Goal: Use online tool/utility: Utilize a website feature to perform a specific function

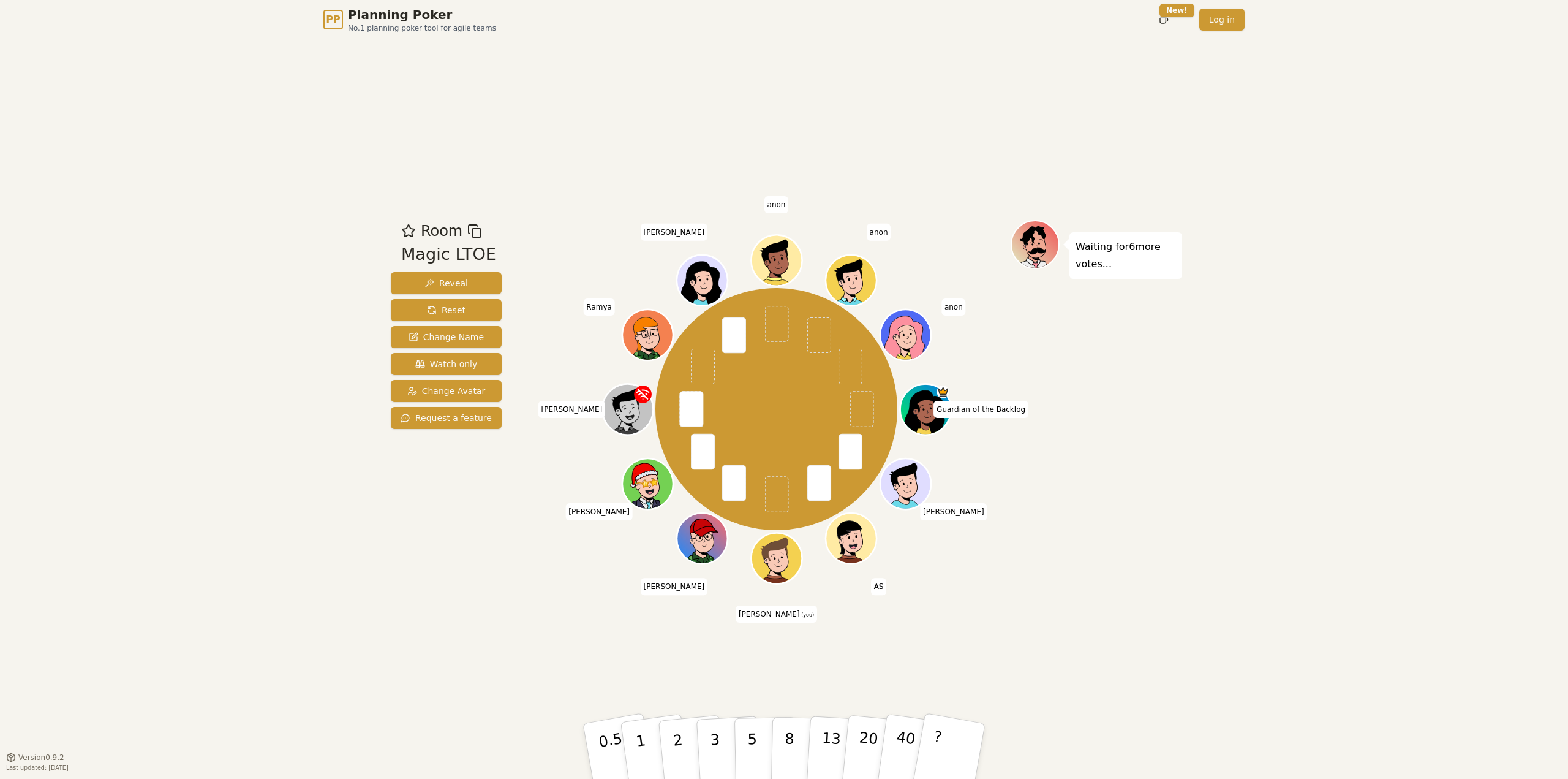
click at [1141, 447] on div "Waiting for 6 more votes..." at bounding box center [1096, 398] width 172 height 356
click at [710, 758] on button "3" at bounding box center [729, 751] width 67 height 96
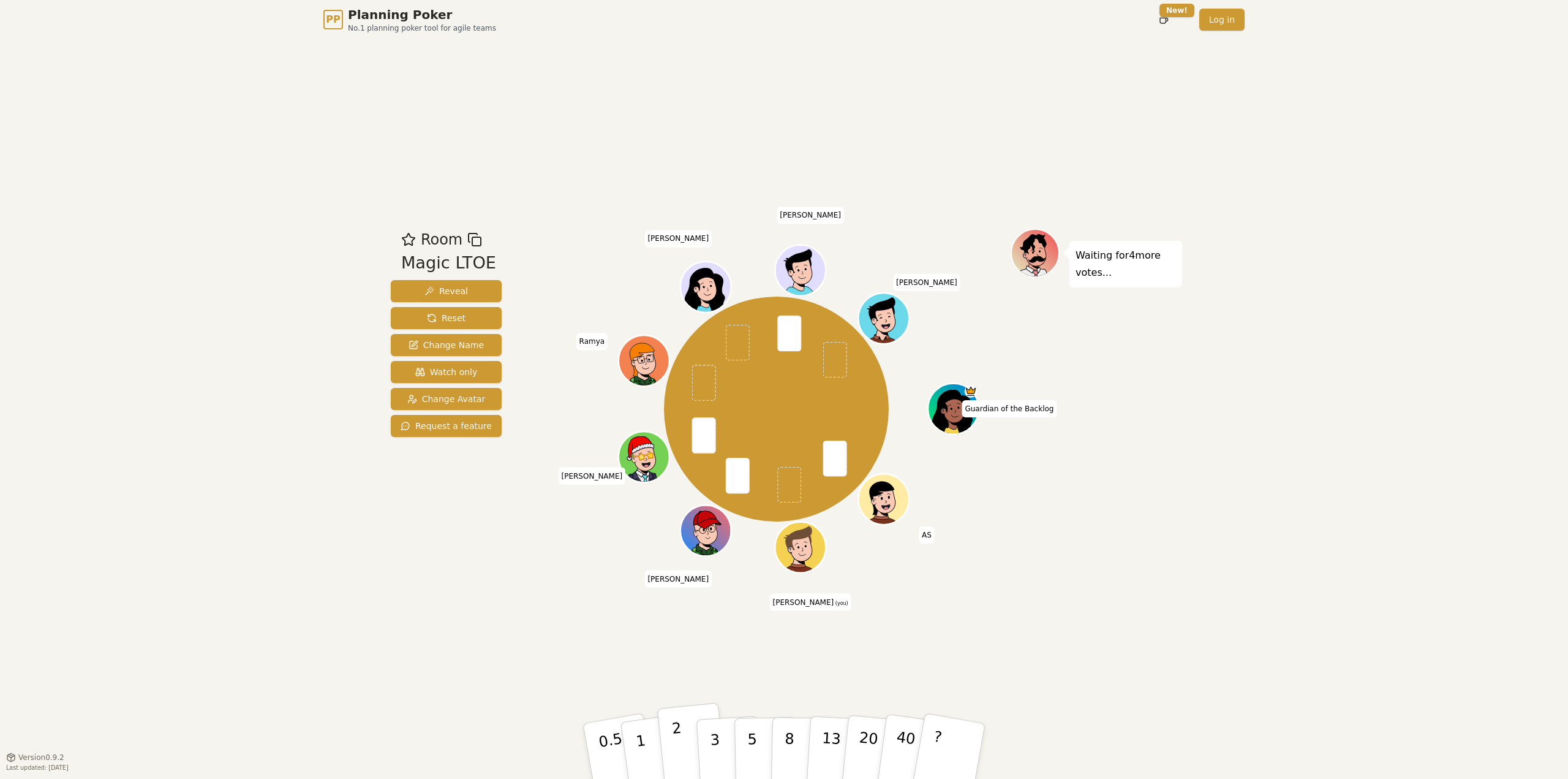
click at [687, 741] on button "2" at bounding box center [692, 751] width 70 height 97
click at [672, 729] on p "2" at bounding box center [679, 753] width 16 height 67
click at [671, 740] on button "2" at bounding box center [692, 751] width 70 height 97
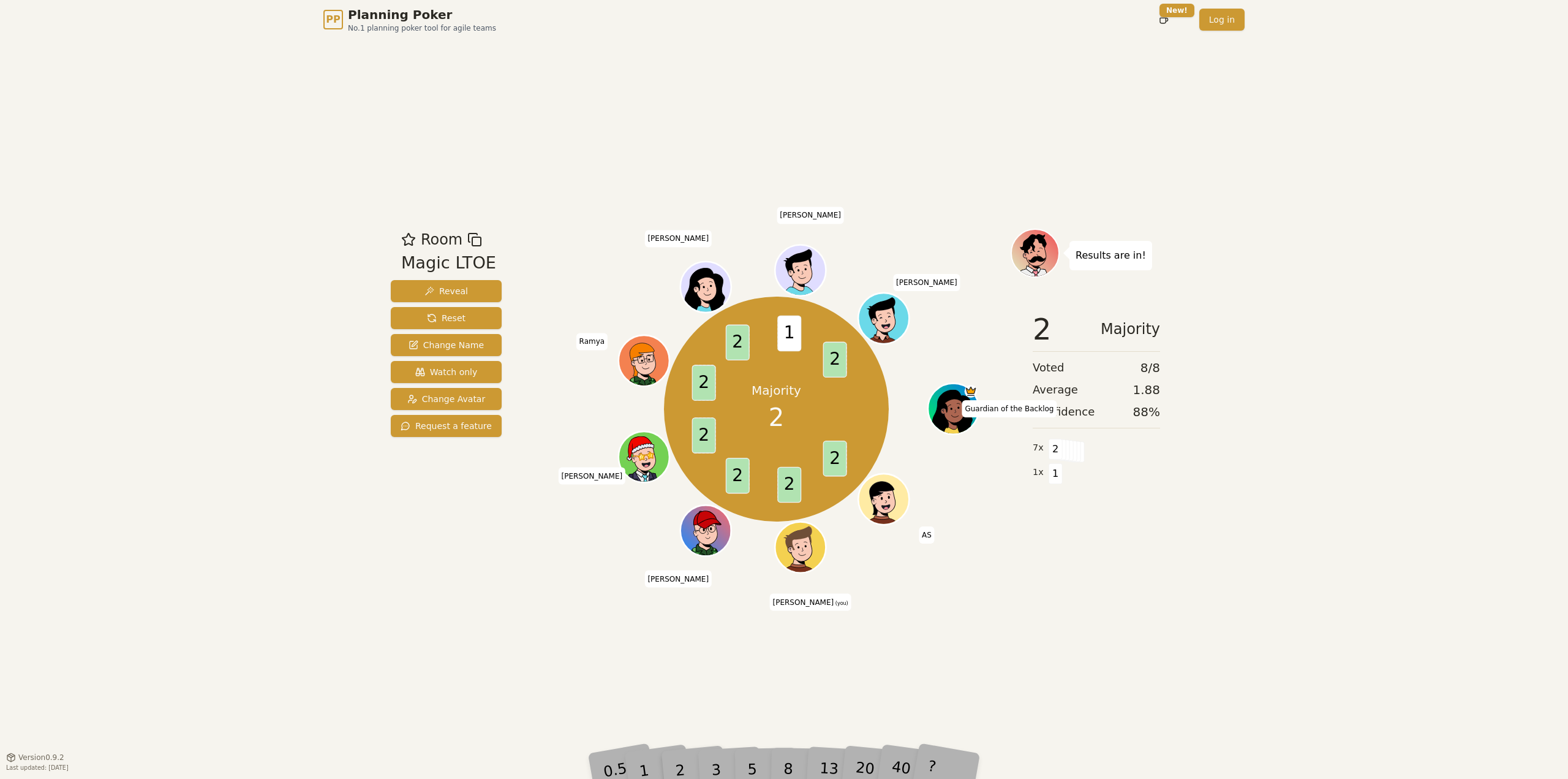
click at [1212, 547] on div "PP Planning Poker No.1 planning poker tool for agile teams Toggle theme New! Lo…" at bounding box center [784, 390] width 1568 height 779
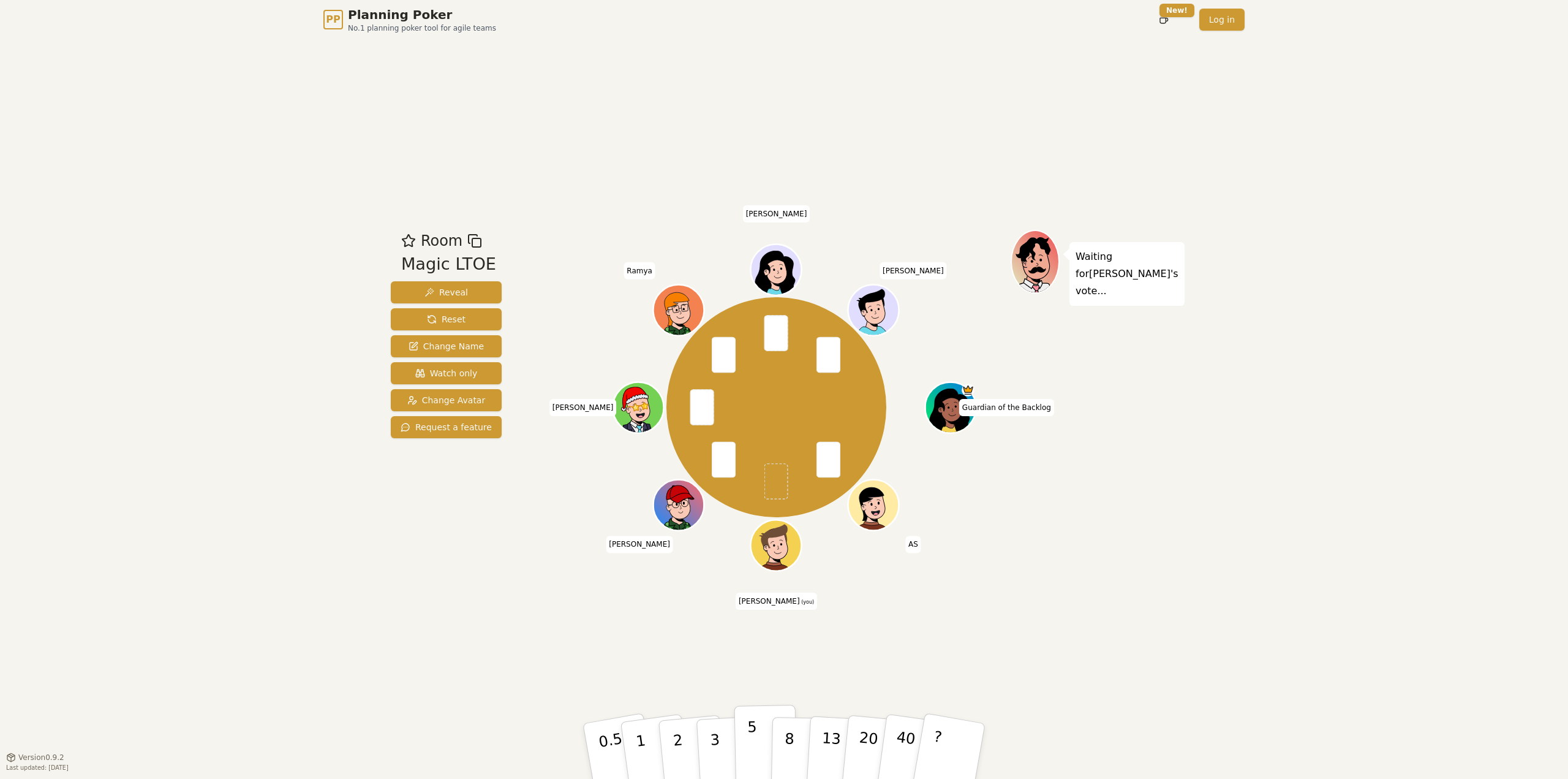
click at [740, 741] on button "5" at bounding box center [766, 751] width 63 height 93
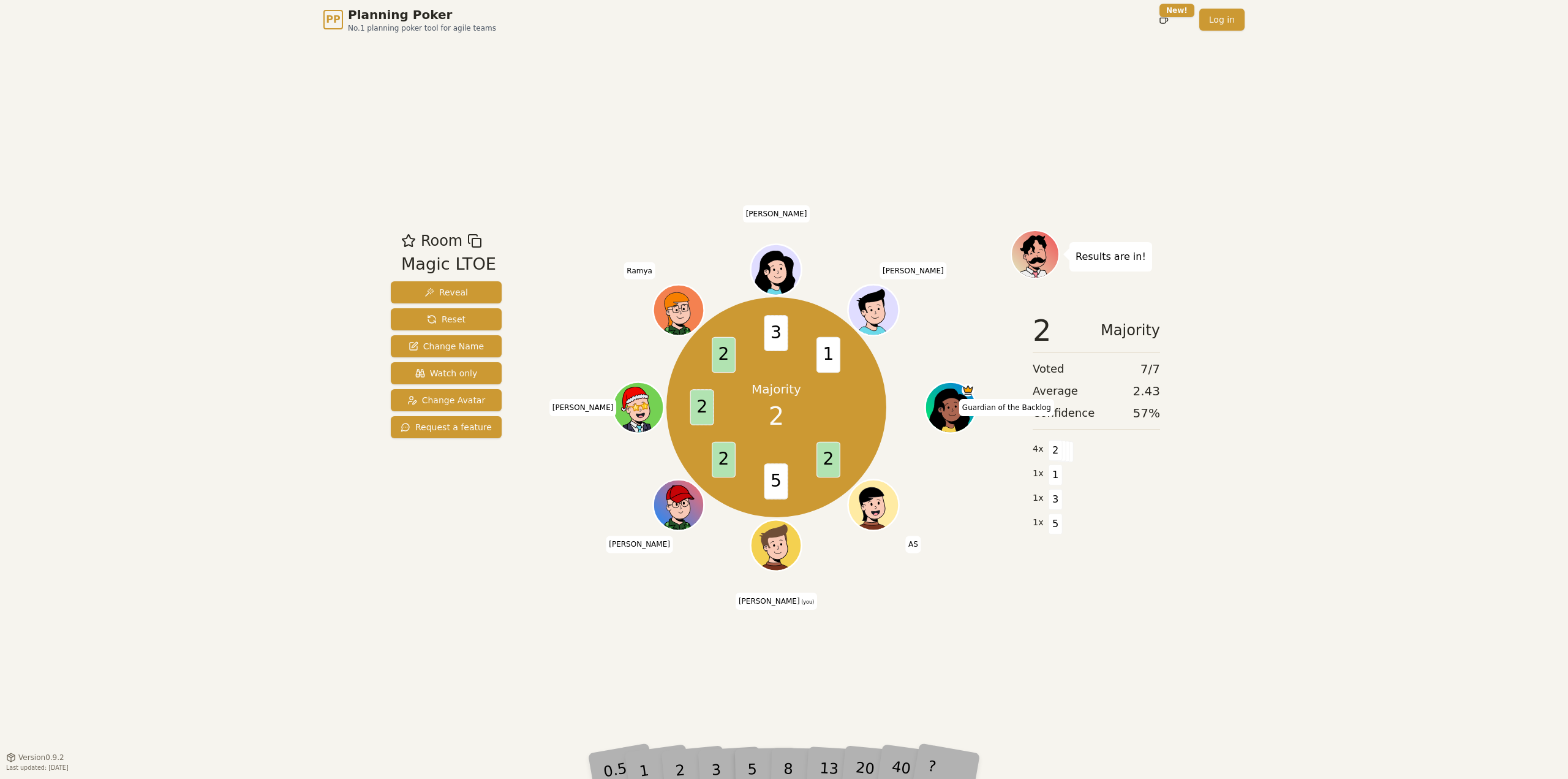
click at [708, 760] on div "2" at bounding box center [692, 751] width 41 height 46
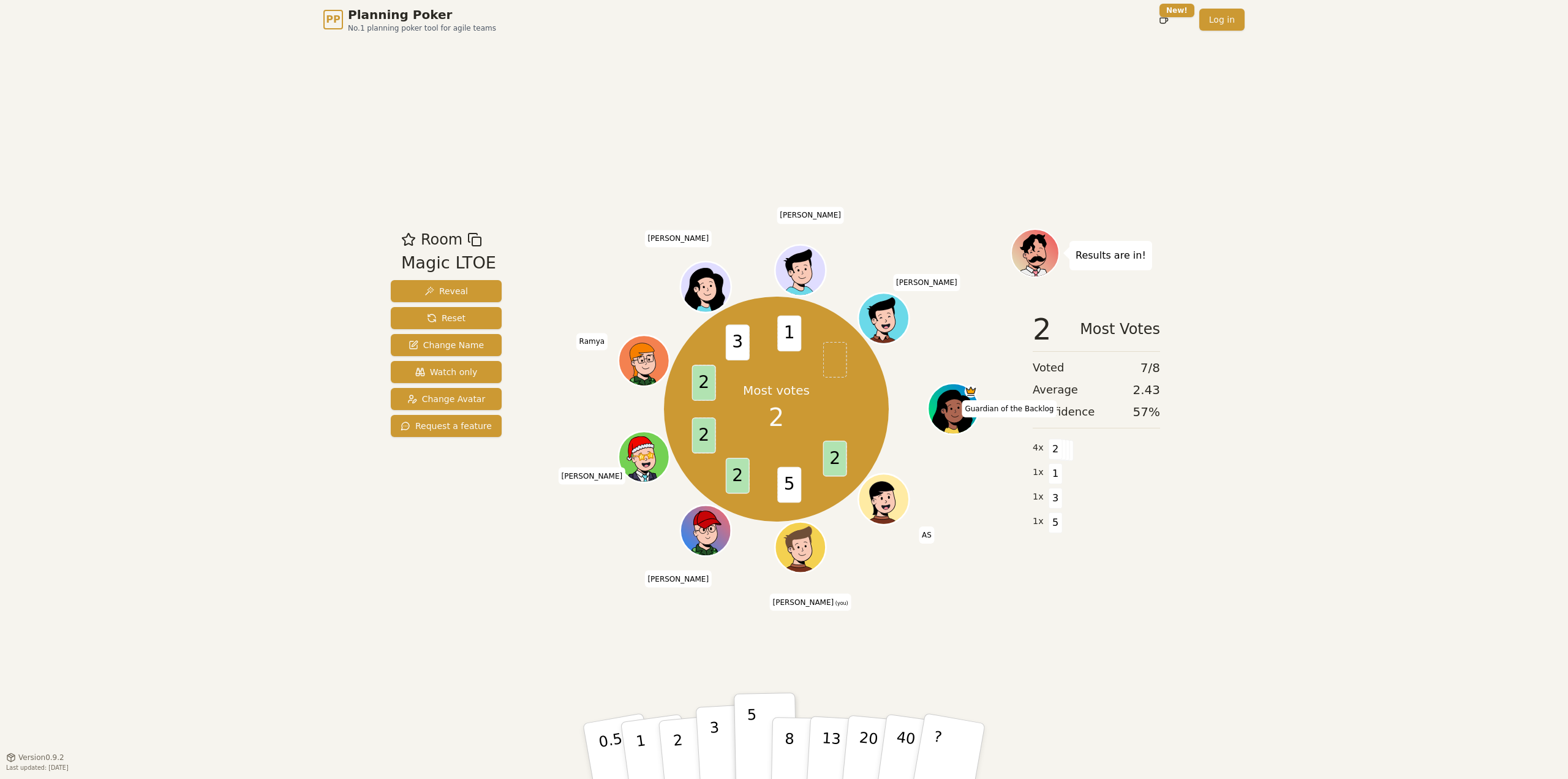
click at [728, 747] on button "3" at bounding box center [729, 751] width 67 height 96
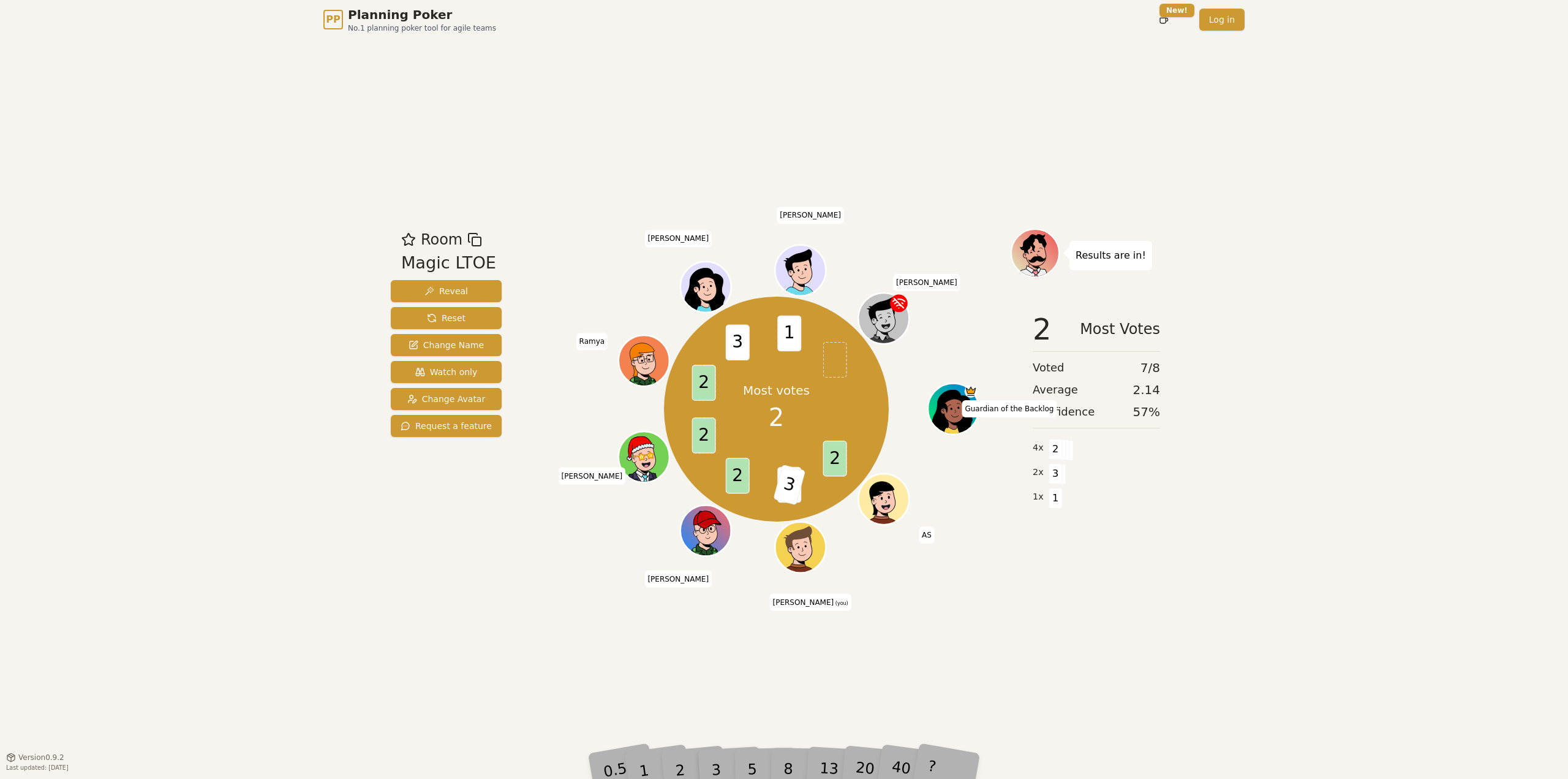
click at [1285, 655] on div "PP Planning Poker No.1 planning poker tool for agile teams Toggle theme New! Lo…" at bounding box center [784, 390] width 1568 height 779
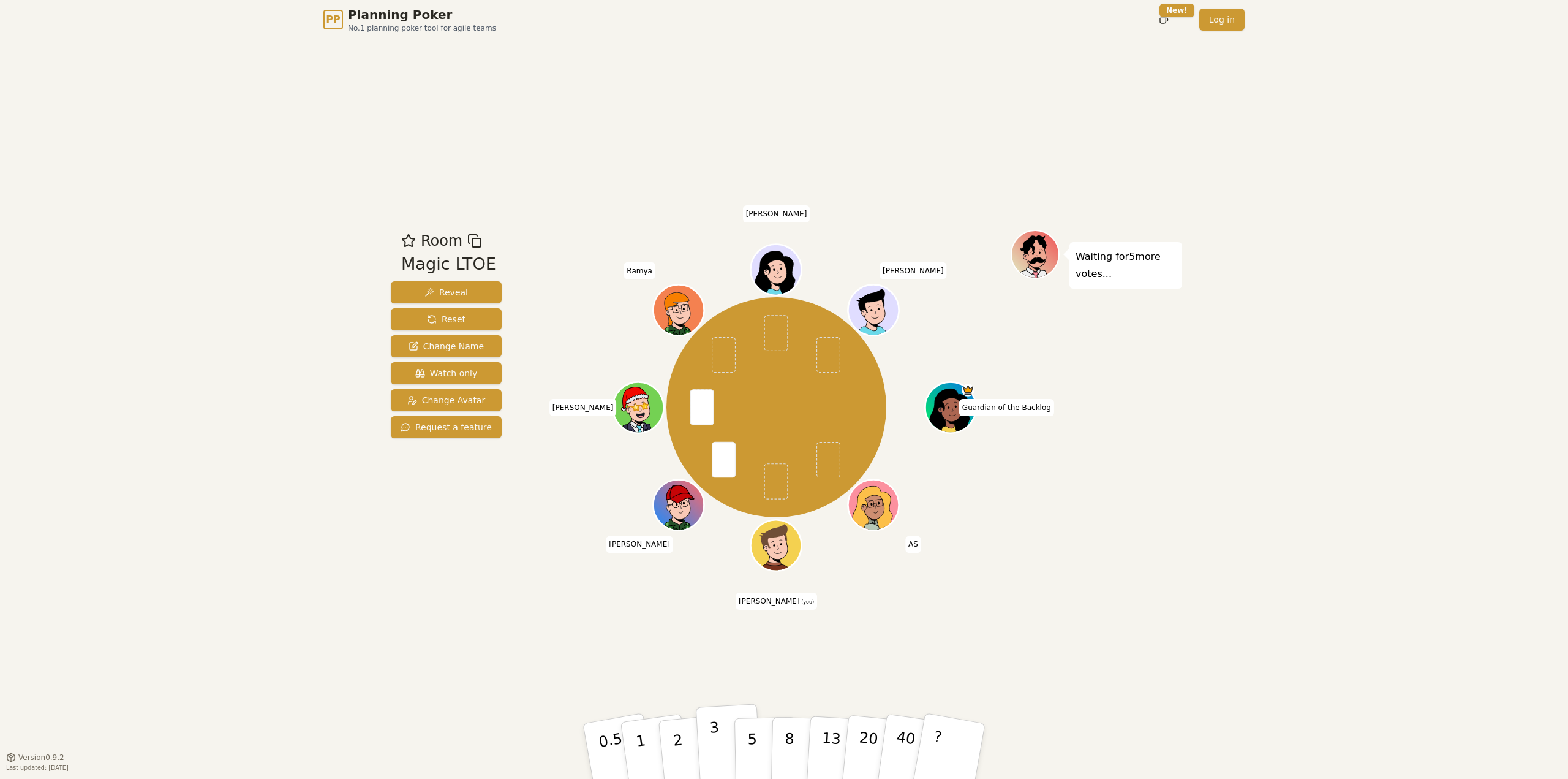
click at [720, 734] on button "3" at bounding box center [729, 751] width 67 height 96
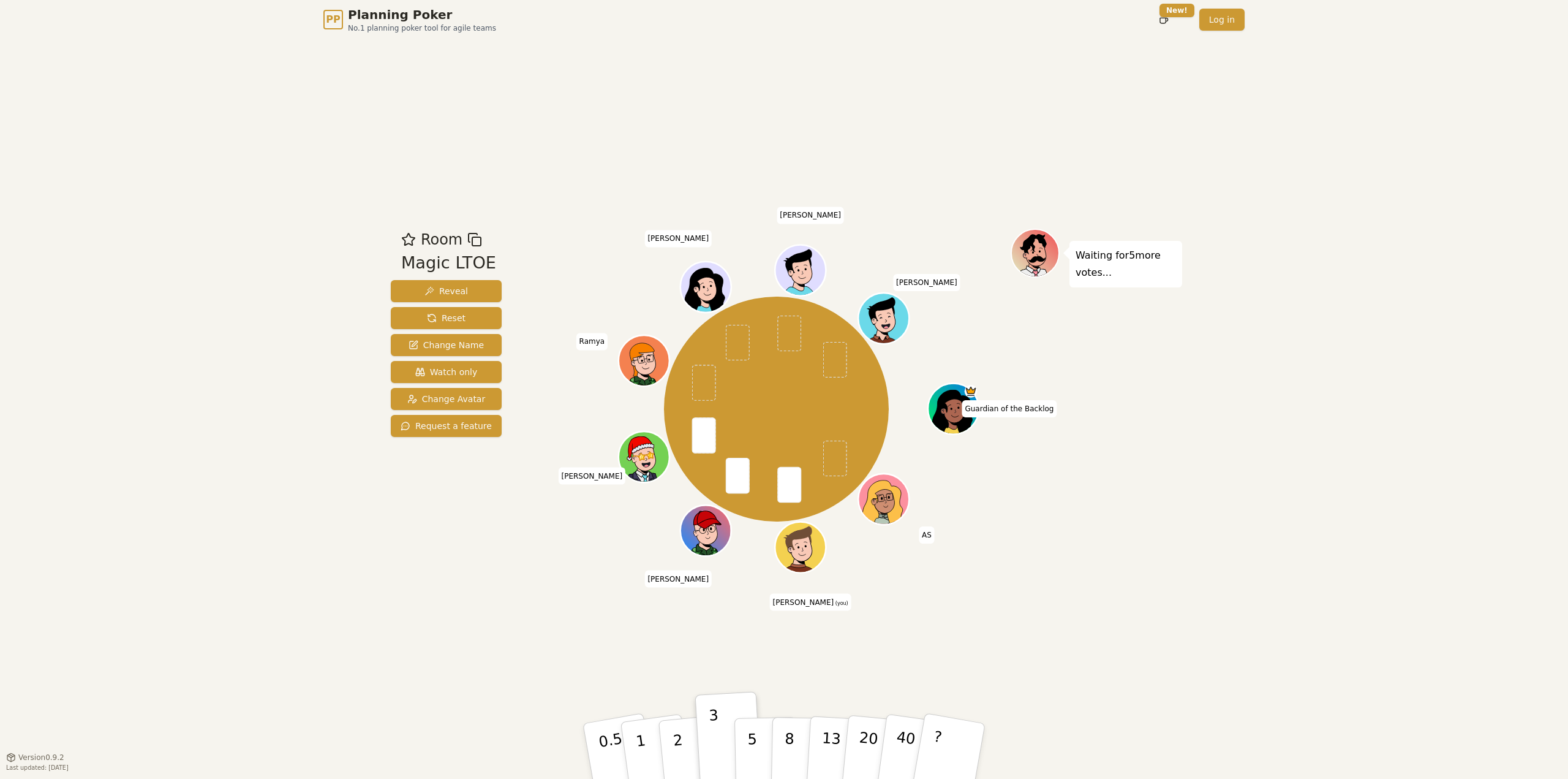
click at [1281, 439] on div "PP Planning Poker No.1 planning poker tool for agile teams Toggle theme New! Lo…" at bounding box center [784, 390] width 1568 height 779
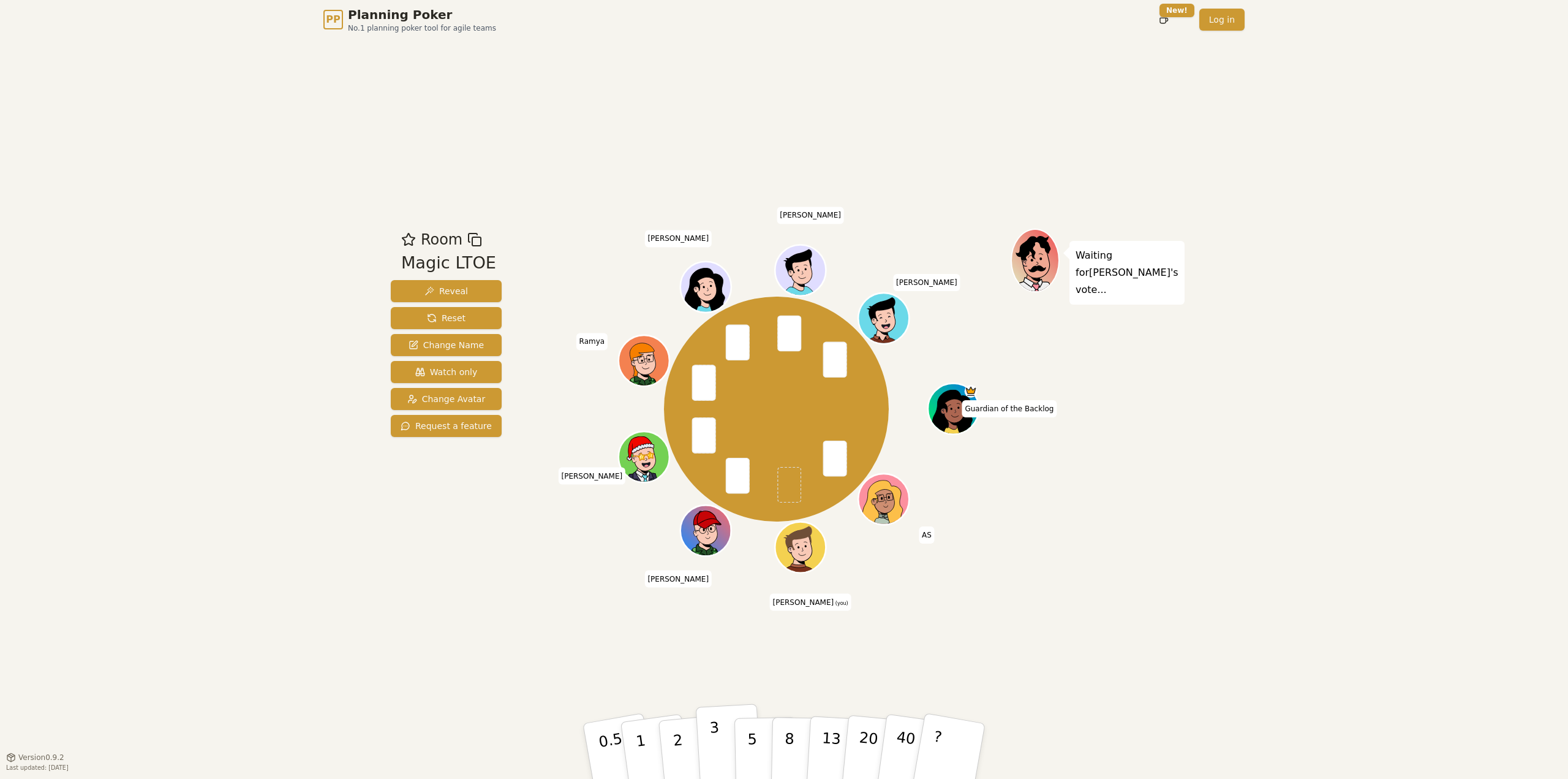
click at [709, 751] on button "3" at bounding box center [729, 751] width 67 height 96
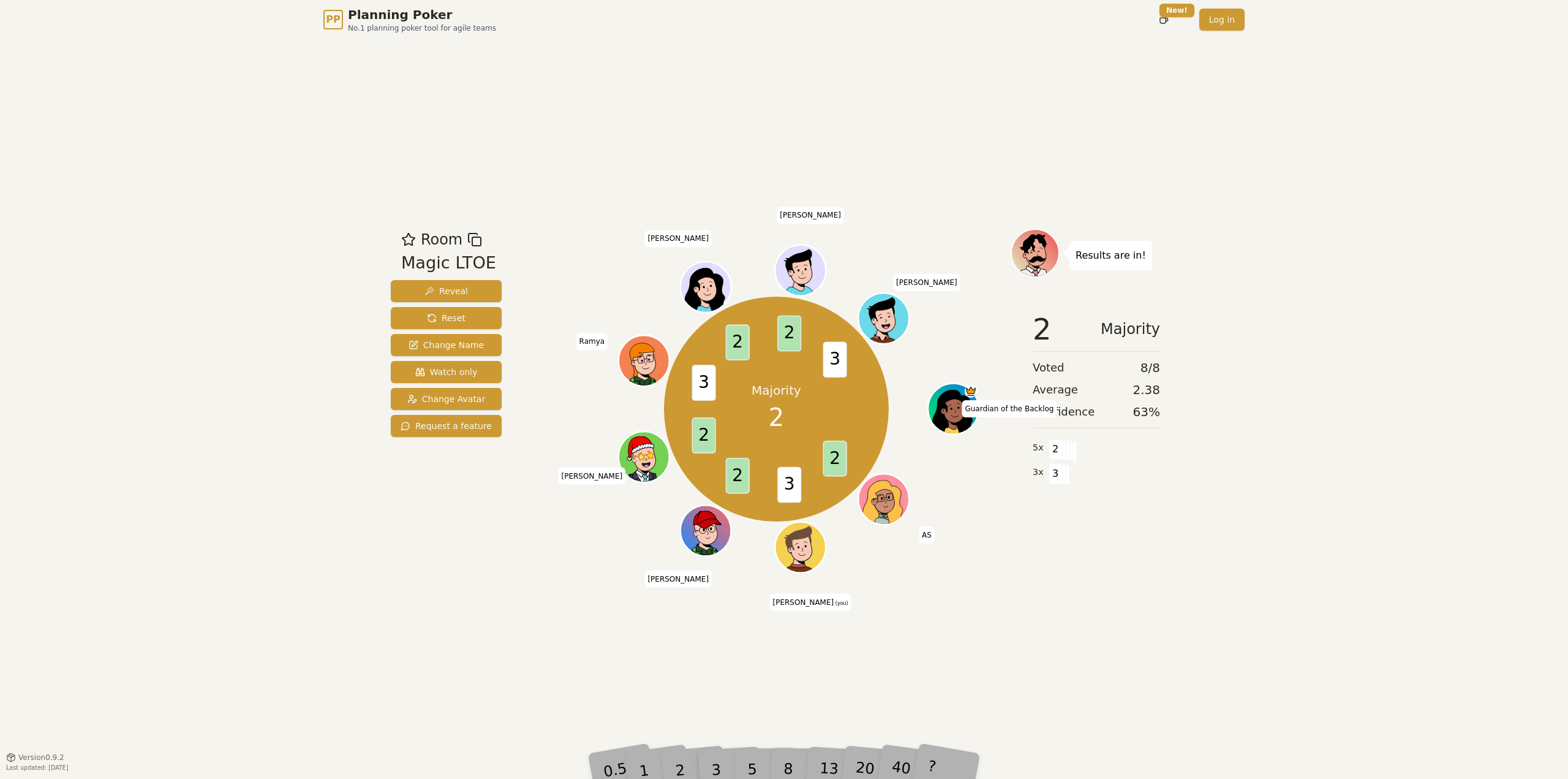
click at [1126, 584] on div "Room Magic LTOE Reveal Reset Change Name Watch only Change Avatar Request a fea…" at bounding box center [784, 398] width 797 height 718
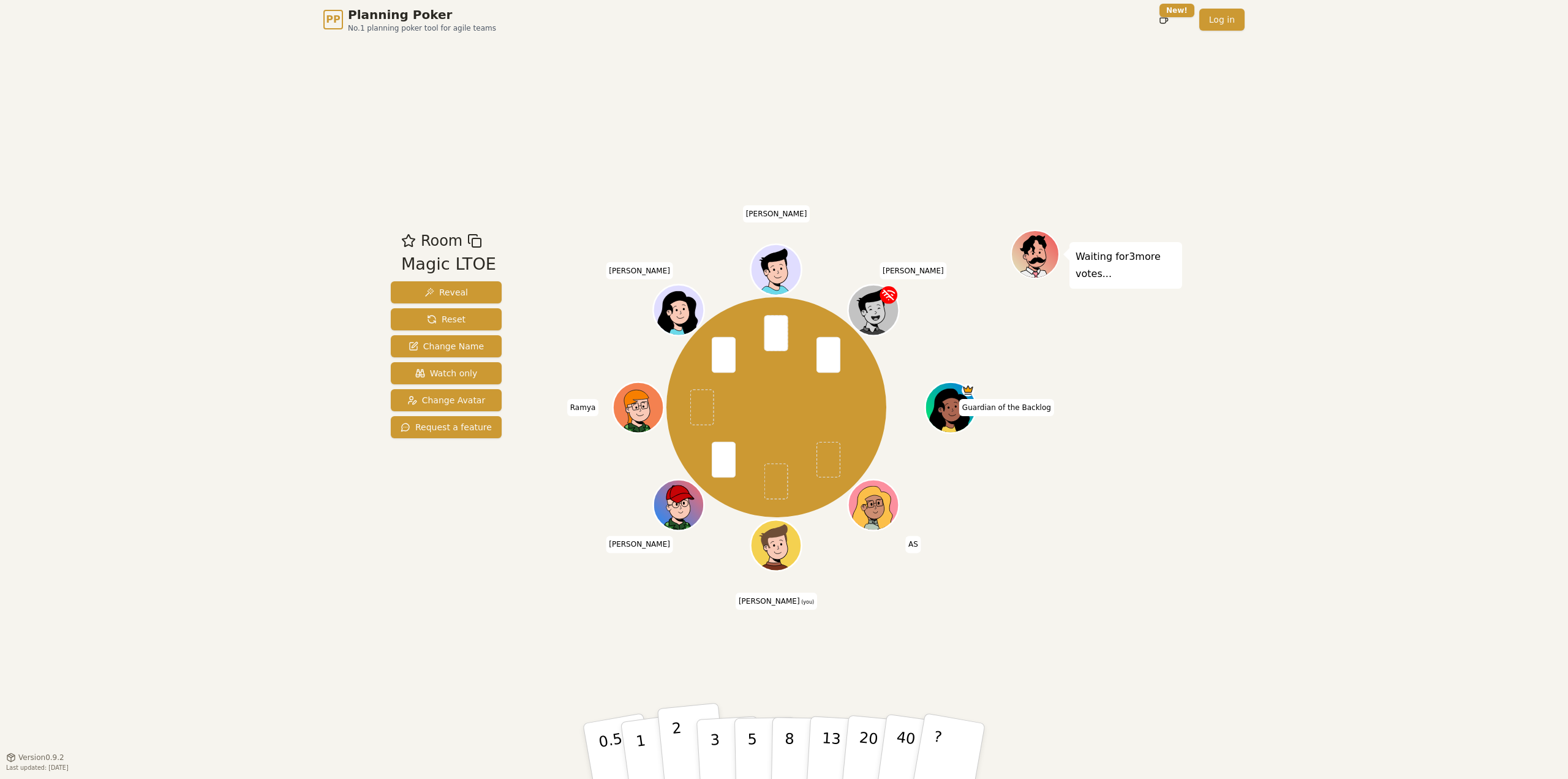
click at [687, 724] on button "2" at bounding box center [692, 751] width 70 height 97
click at [684, 746] on button "2" at bounding box center [692, 751] width 70 height 97
